Goal: Information Seeking & Learning: Learn about a topic

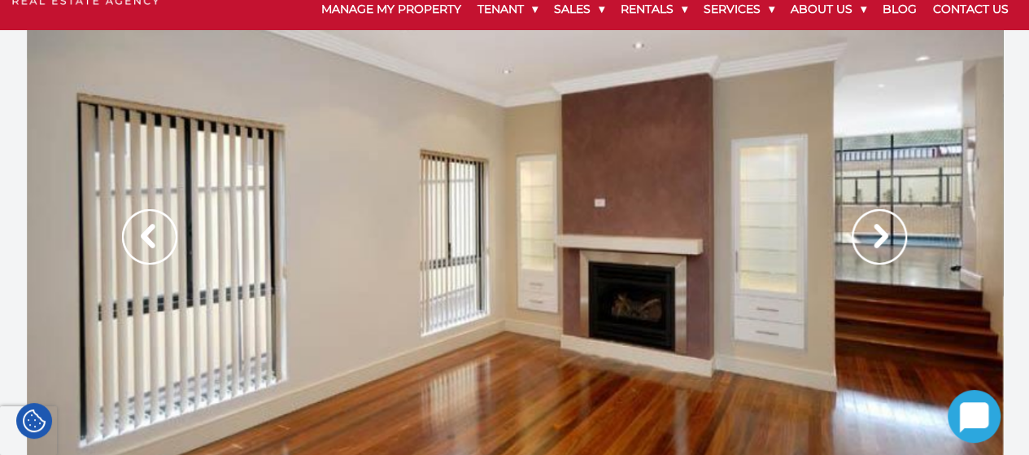
scroll to position [76, 0]
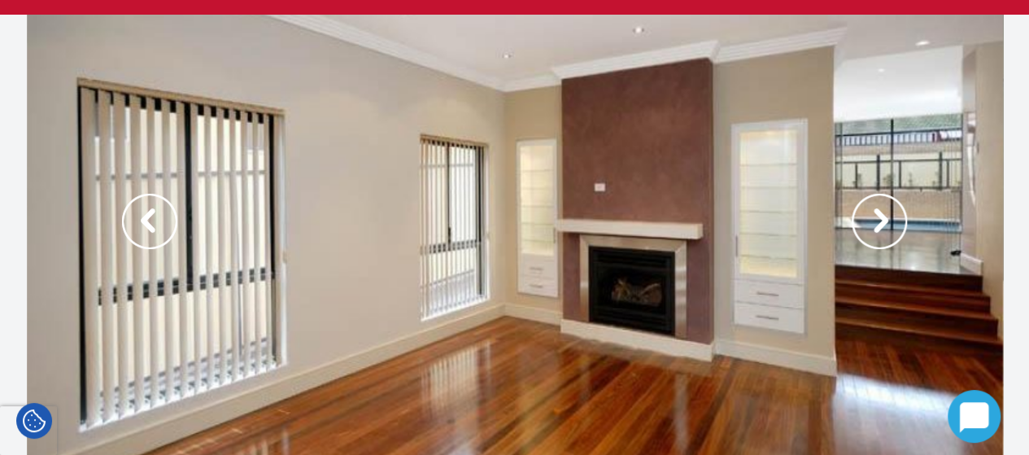
drag, startPoint x: 1038, startPoint y: 79, endPoint x: 1037, endPoint y: 94, distance: 15.5
click at [380, 207] on div at bounding box center [515, 238] width 976 height 447
click at [886, 214] on img at bounding box center [878, 221] width 55 height 55
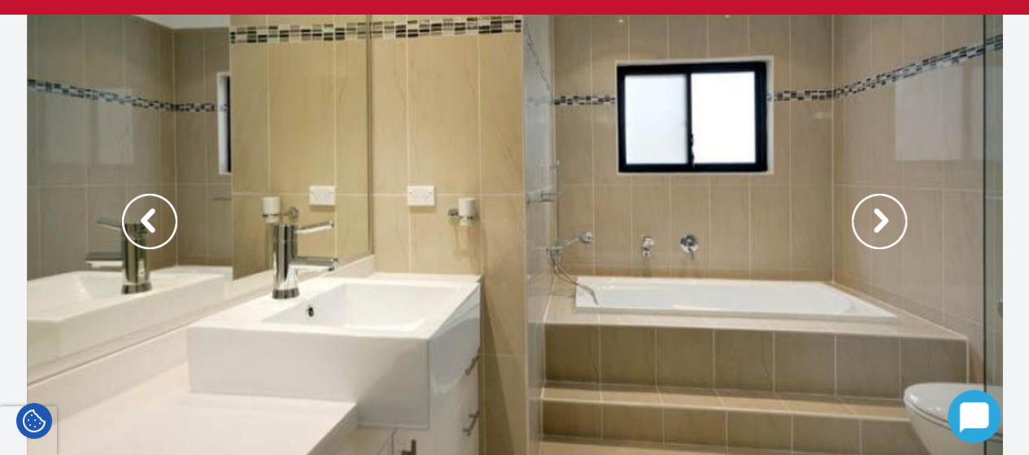
click at [886, 213] on img at bounding box center [878, 221] width 55 height 55
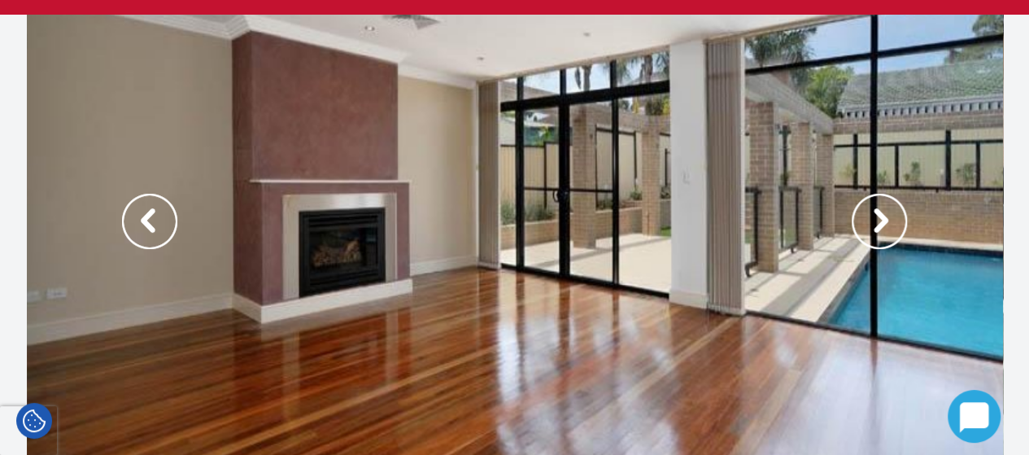
click at [886, 213] on img at bounding box center [878, 221] width 55 height 55
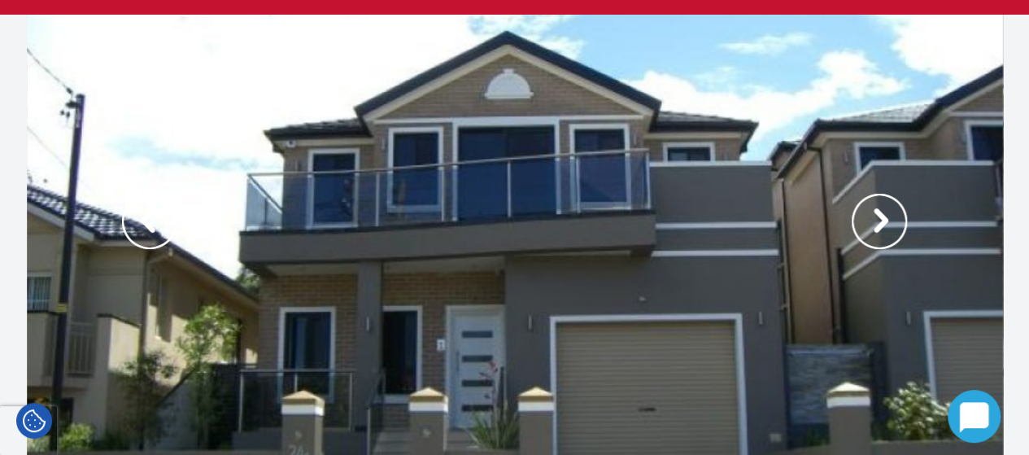
click at [564, 302] on div at bounding box center [515, 238] width 976 height 447
click at [873, 219] on img at bounding box center [878, 221] width 55 height 55
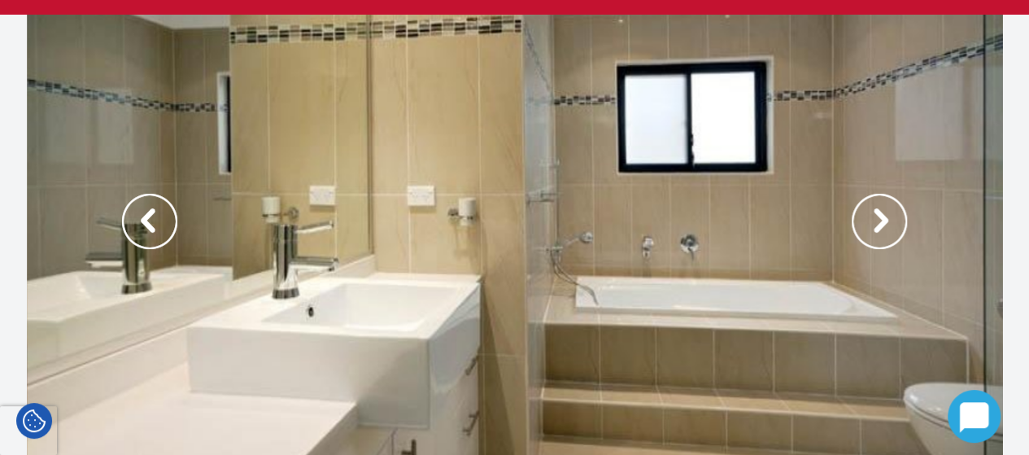
click at [876, 211] on img at bounding box center [878, 221] width 55 height 55
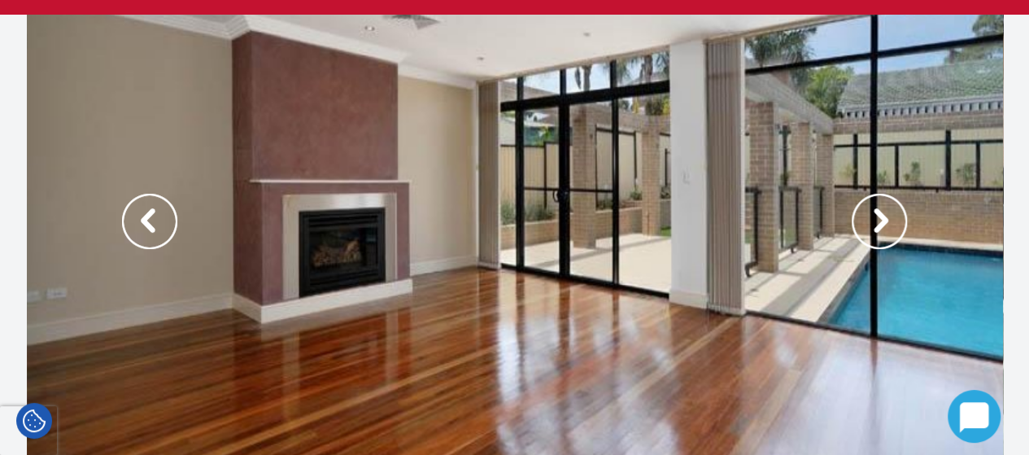
click at [876, 211] on img at bounding box center [878, 221] width 55 height 55
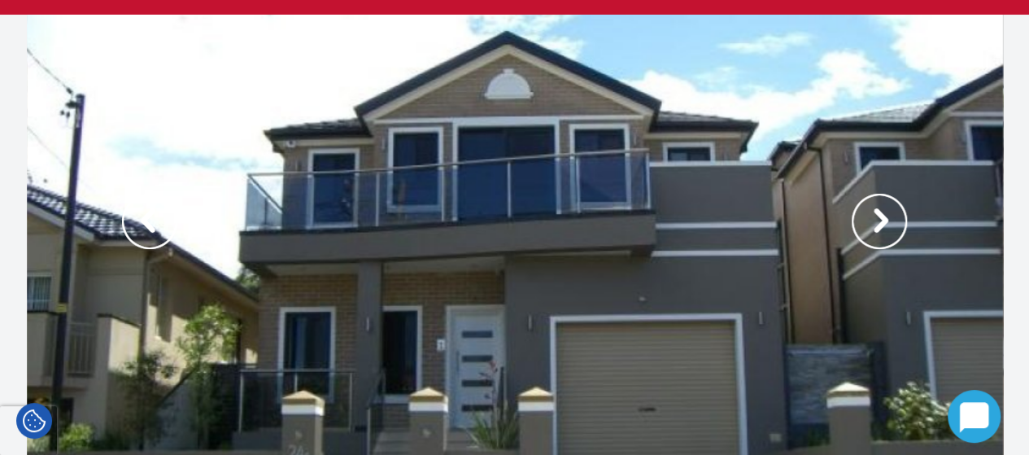
click at [876, 211] on img at bounding box center [878, 221] width 55 height 55
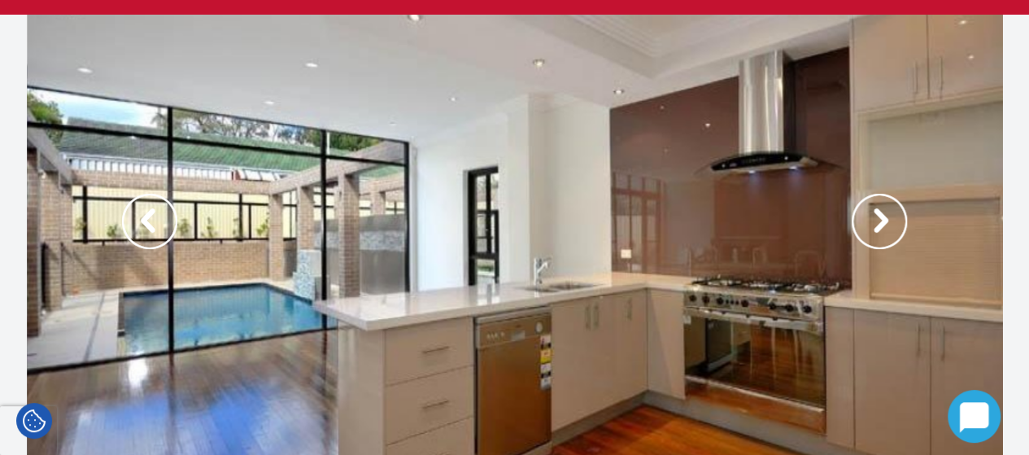
click at [876, 211] on img at bounding box center [878, 221] width 55 height 55
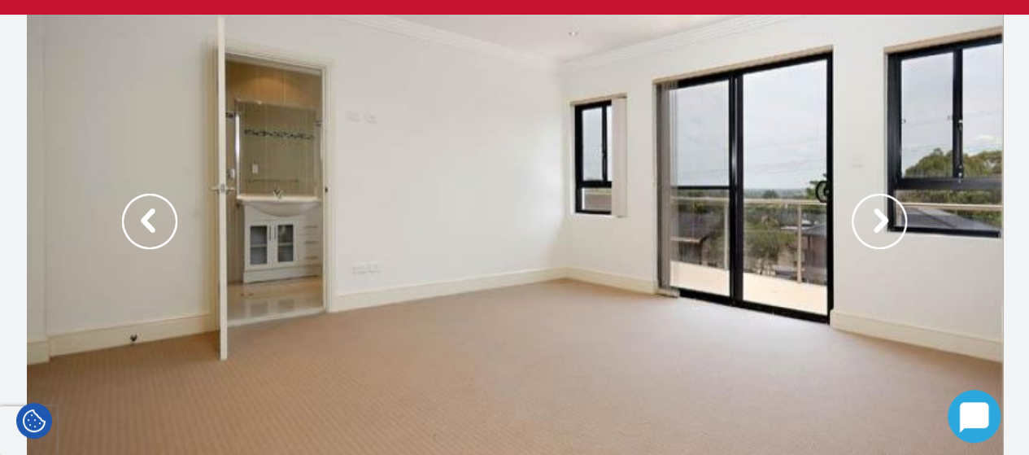
click at [876, 211] on img at bounding box center [878, 221] width 55 height 55
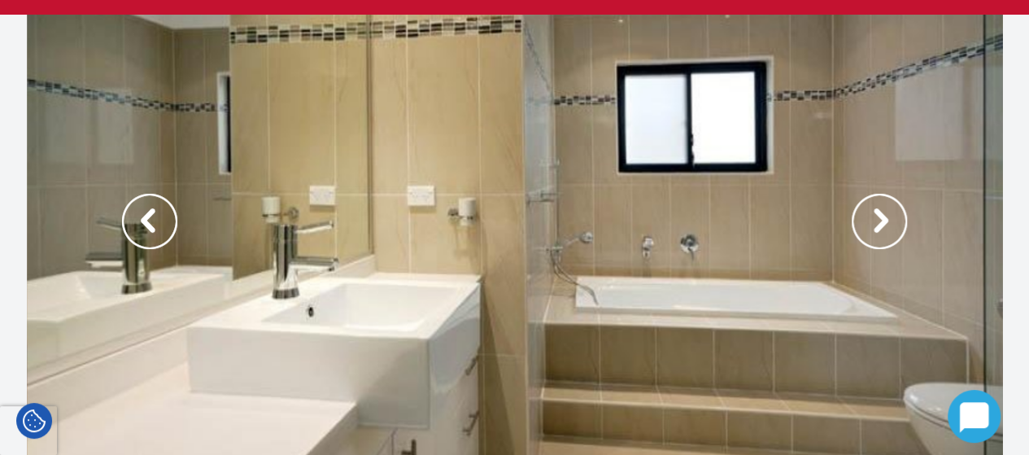
click at [876, 211] on img at bounding box center [878, 221] width 55 height 55
